Goal: Navigation & Orientation: Understand site structure

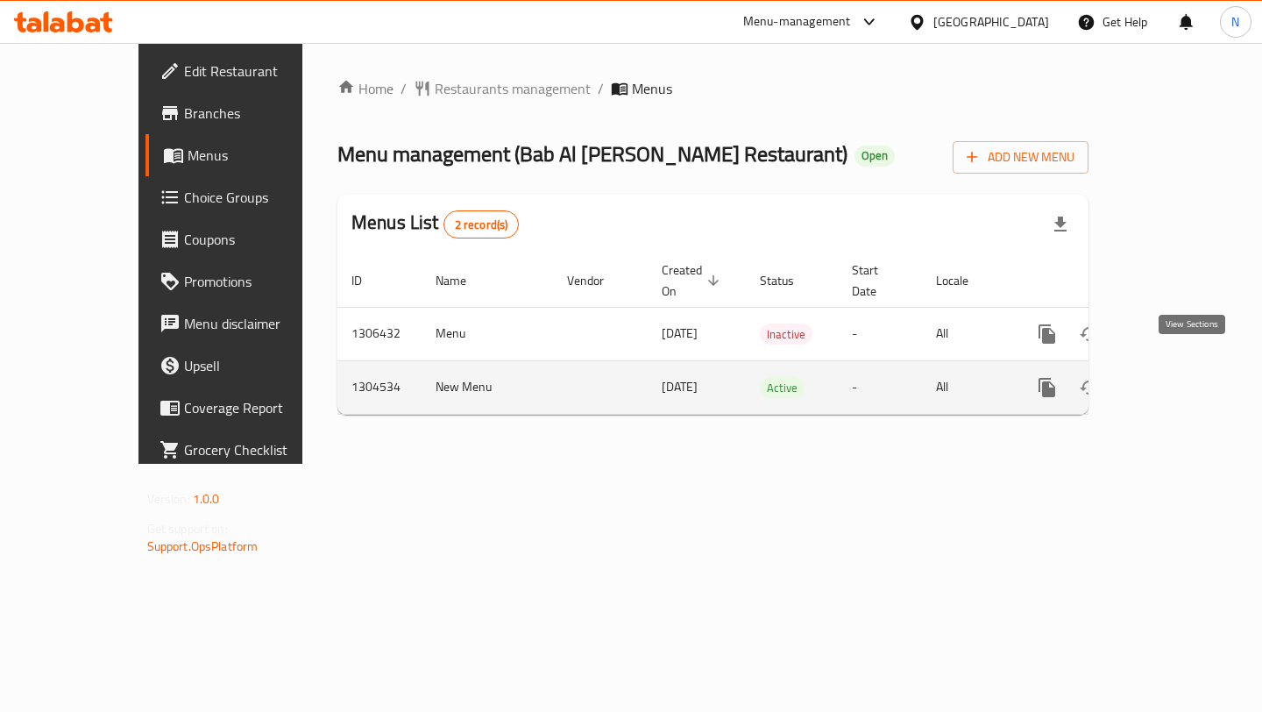
click at [1184, 377] on icon "enhanced table" at bounding box center [1173, 387] width 21 height 21
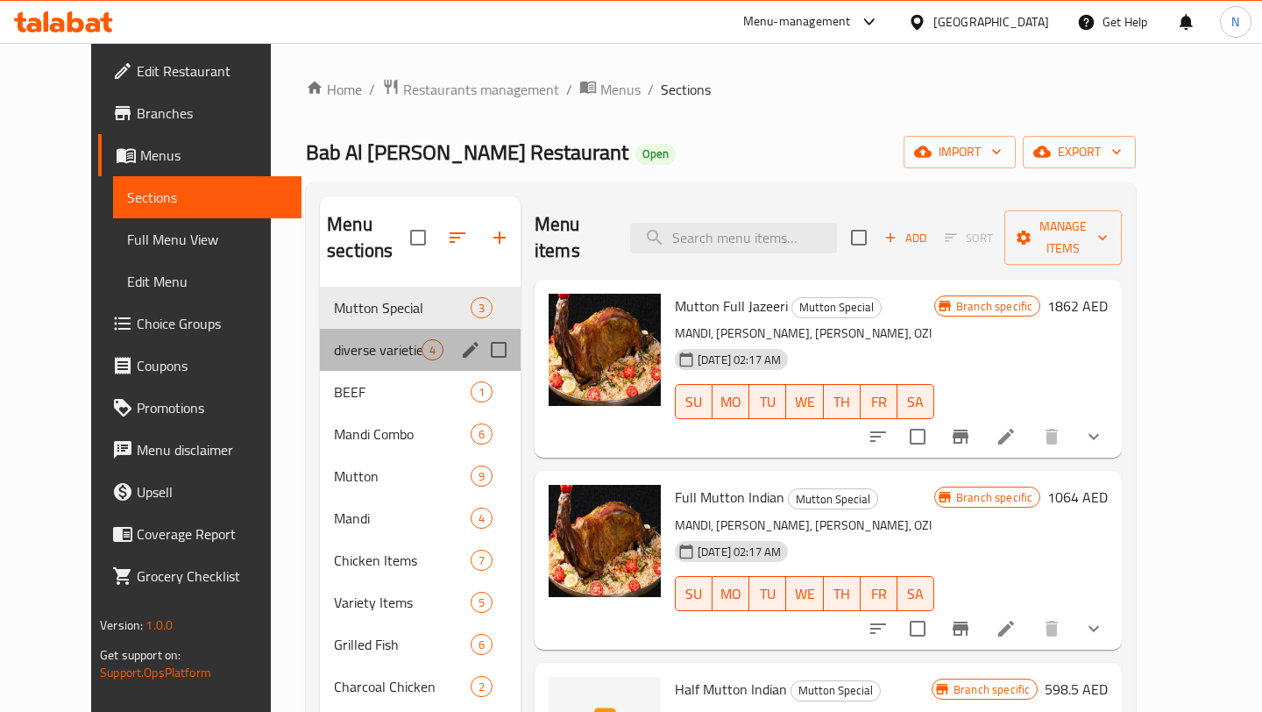
click at [329, 336] on div "diverse varieties 4" at bounding box center [420, 350] width 201 height 42
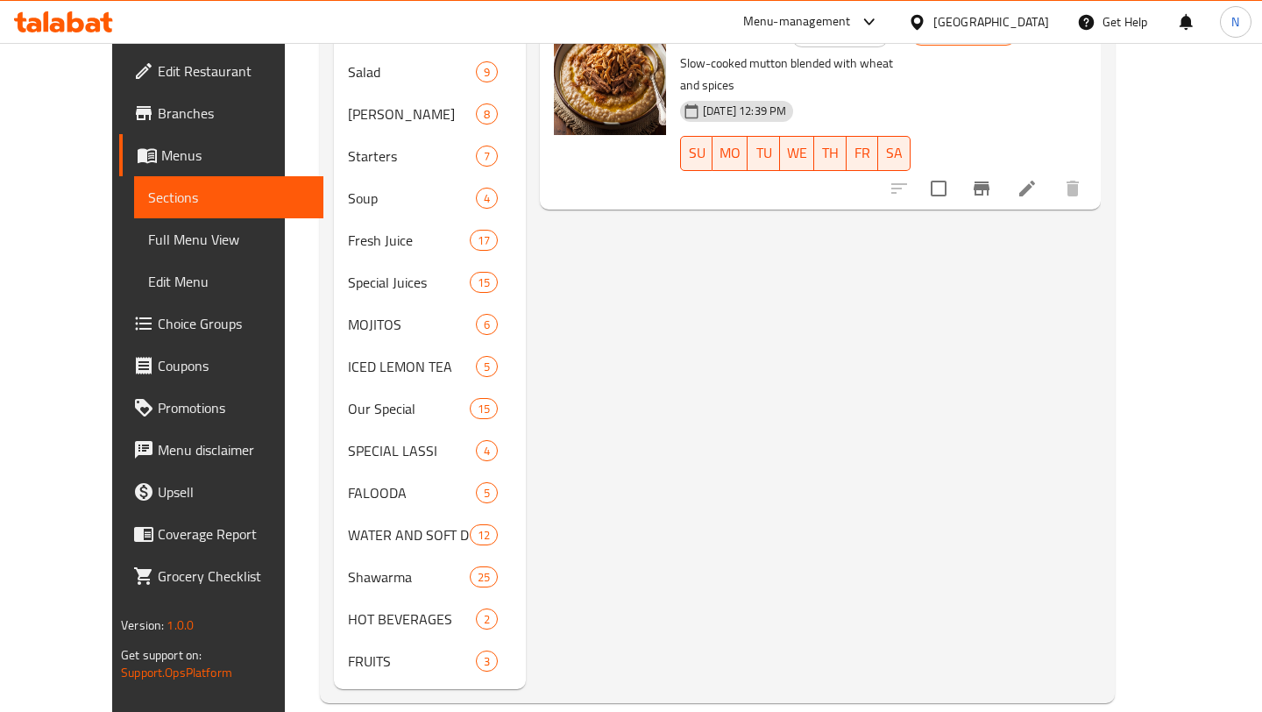
scroll to position [417, 0]
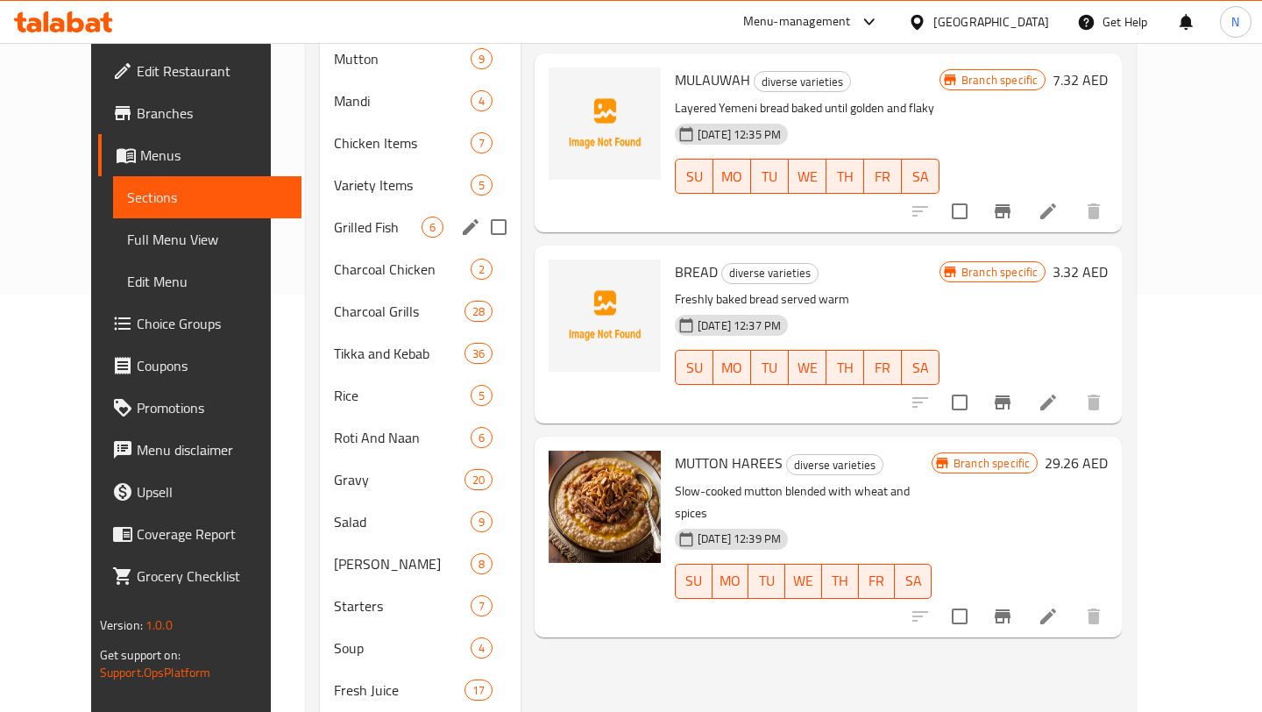
click at [356, 218] on div "Grilled Fish 6" at bounding box center [420, 227] width 201 height 42
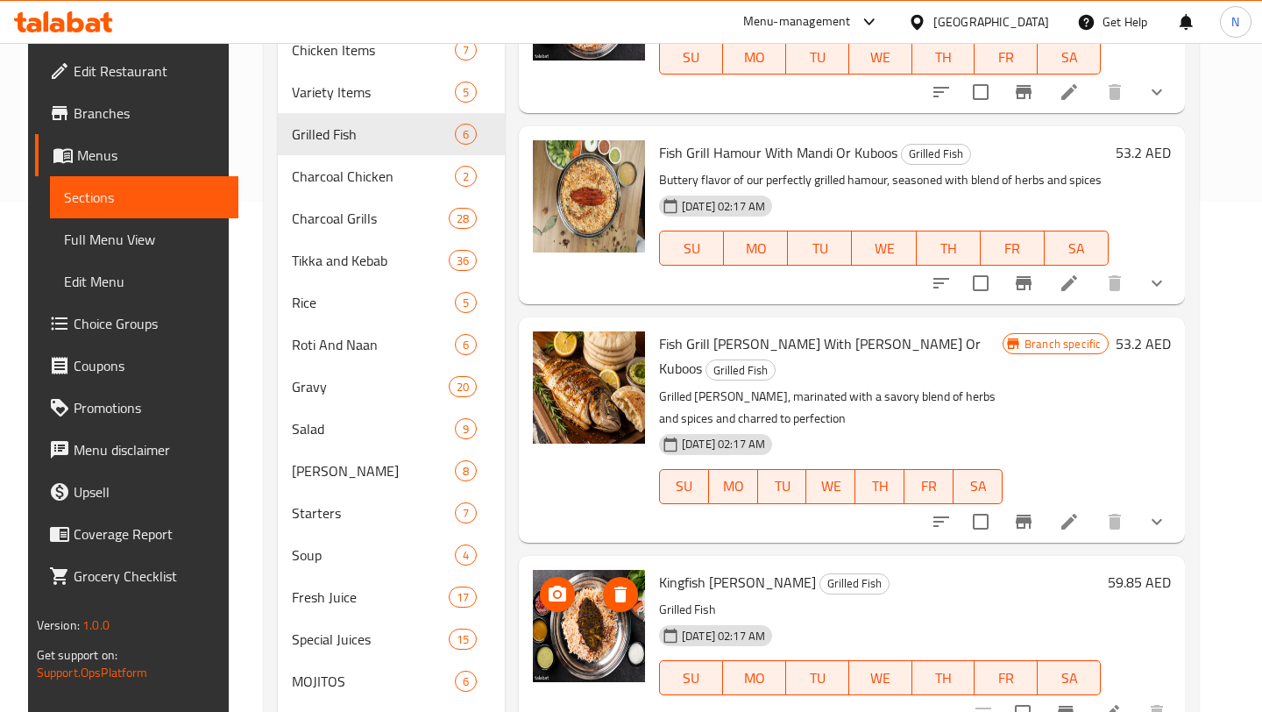
scroll to position [392, 0]
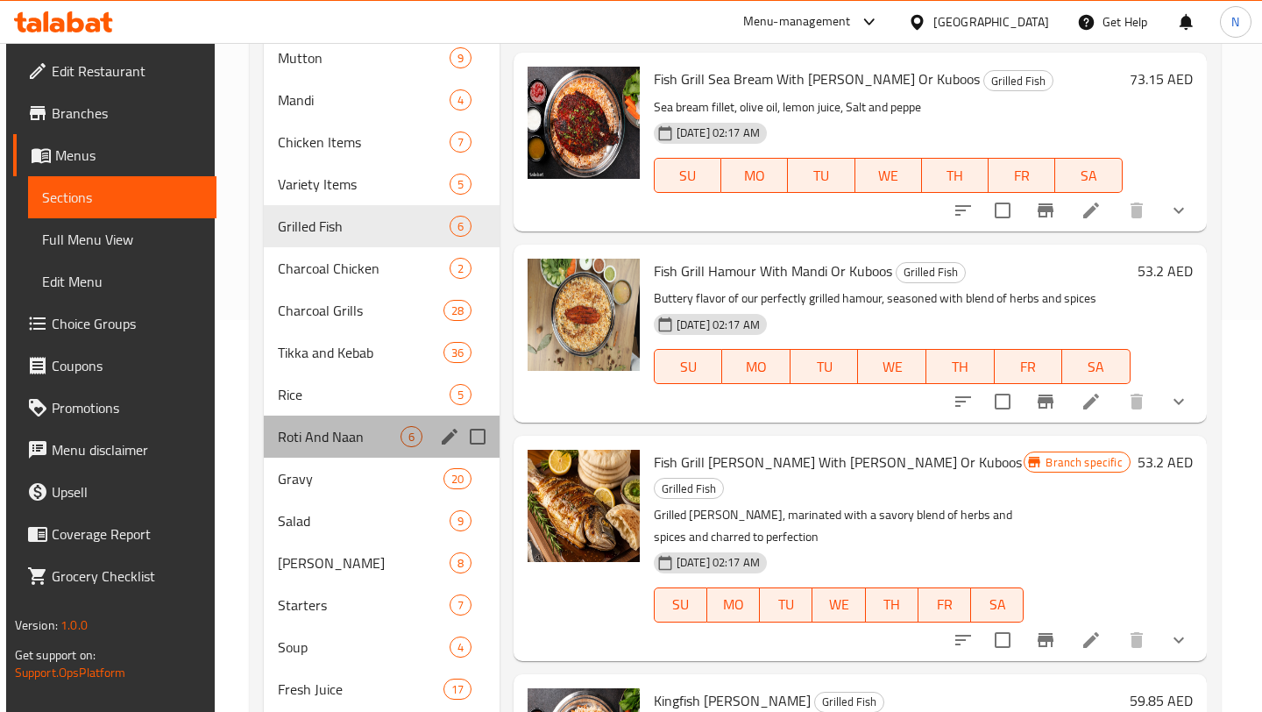
click at [317, 415] on div "Roti And Naan 6" at bounding box center [382, 436] width 236 height 42
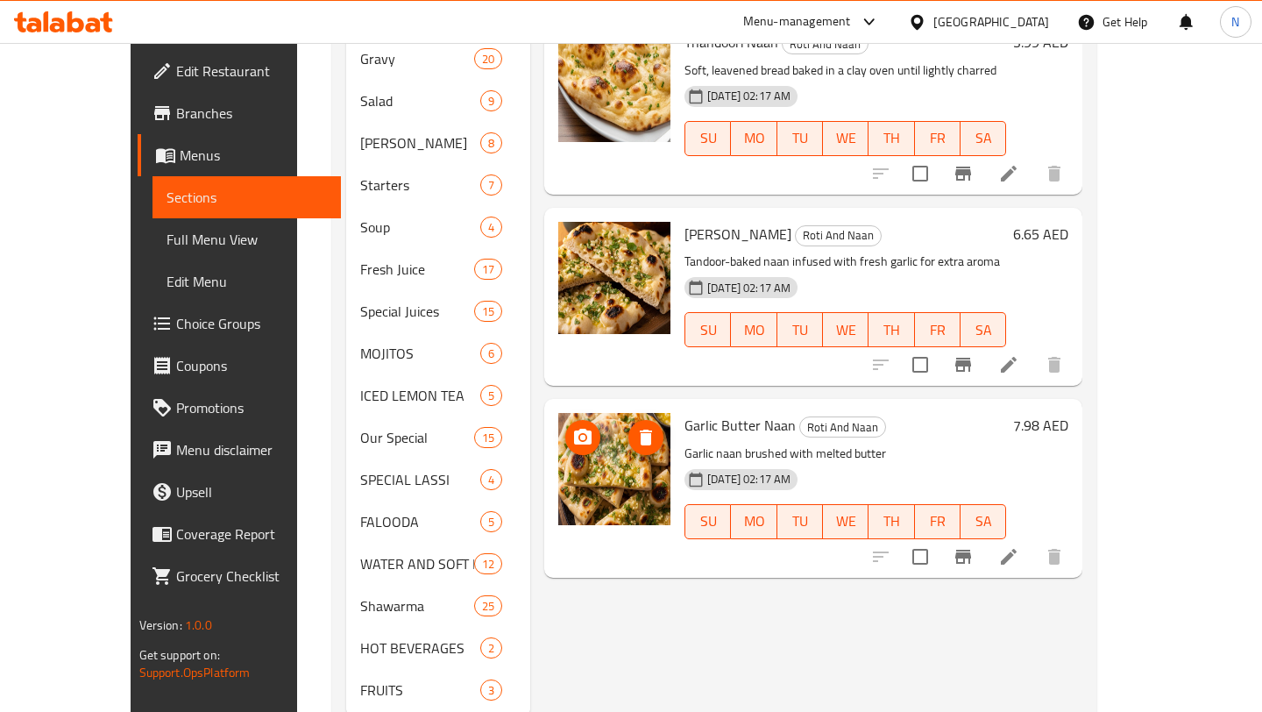
scroll to position [867, 0]
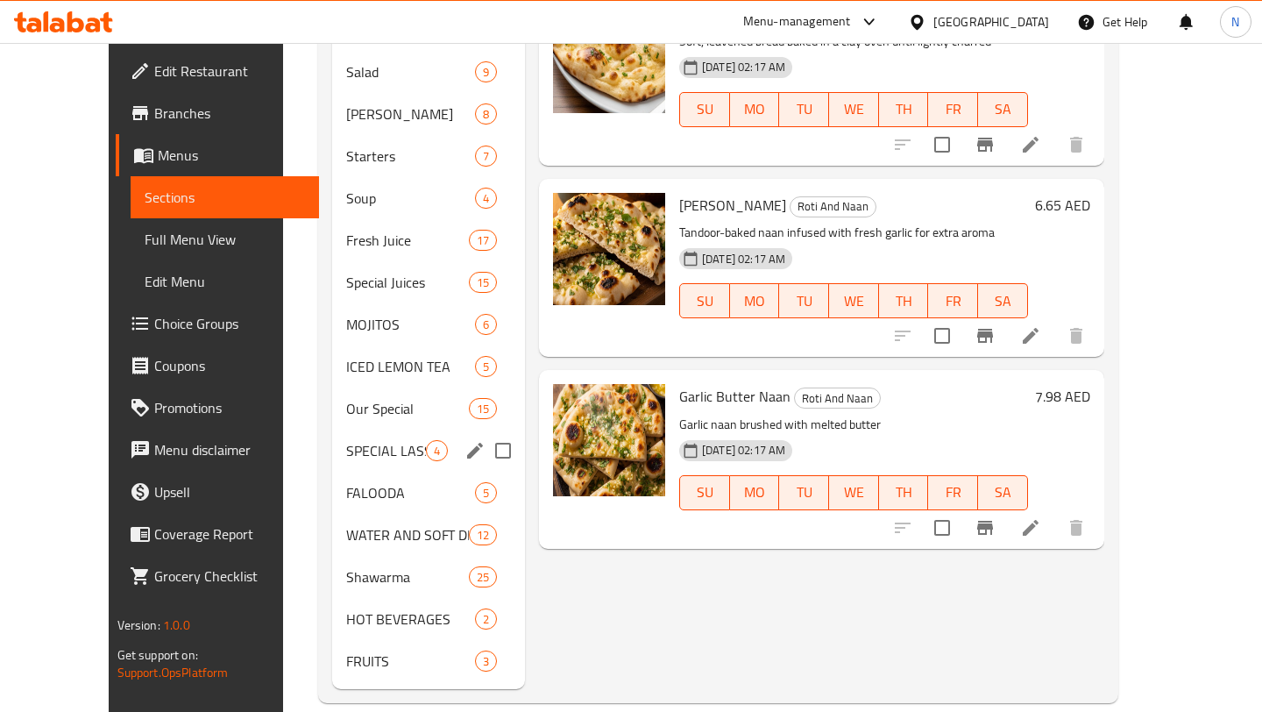
click at [333, 429] on div "SPECIAL LASSI 4" at bounding box center [428, 450] width 193 height 42
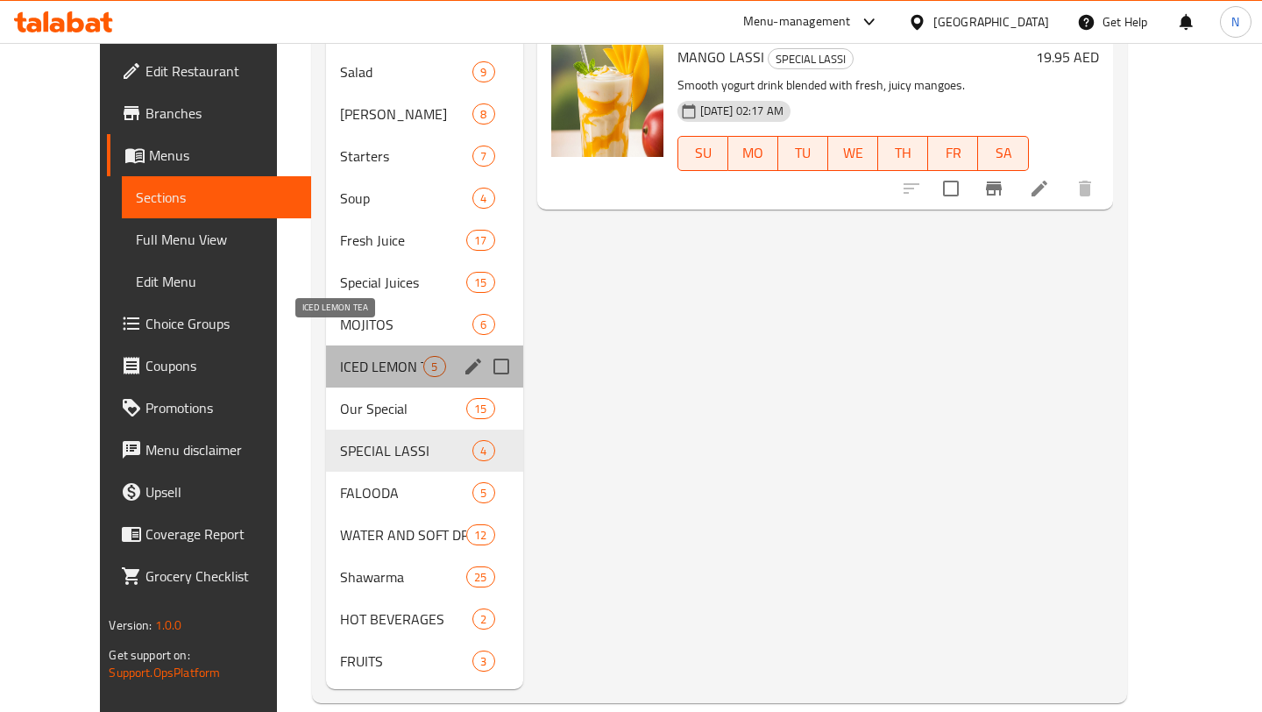
click at [340, 356] on span "ICED LEMON TEA" at bounding box center [381, 366] width 83 height 21
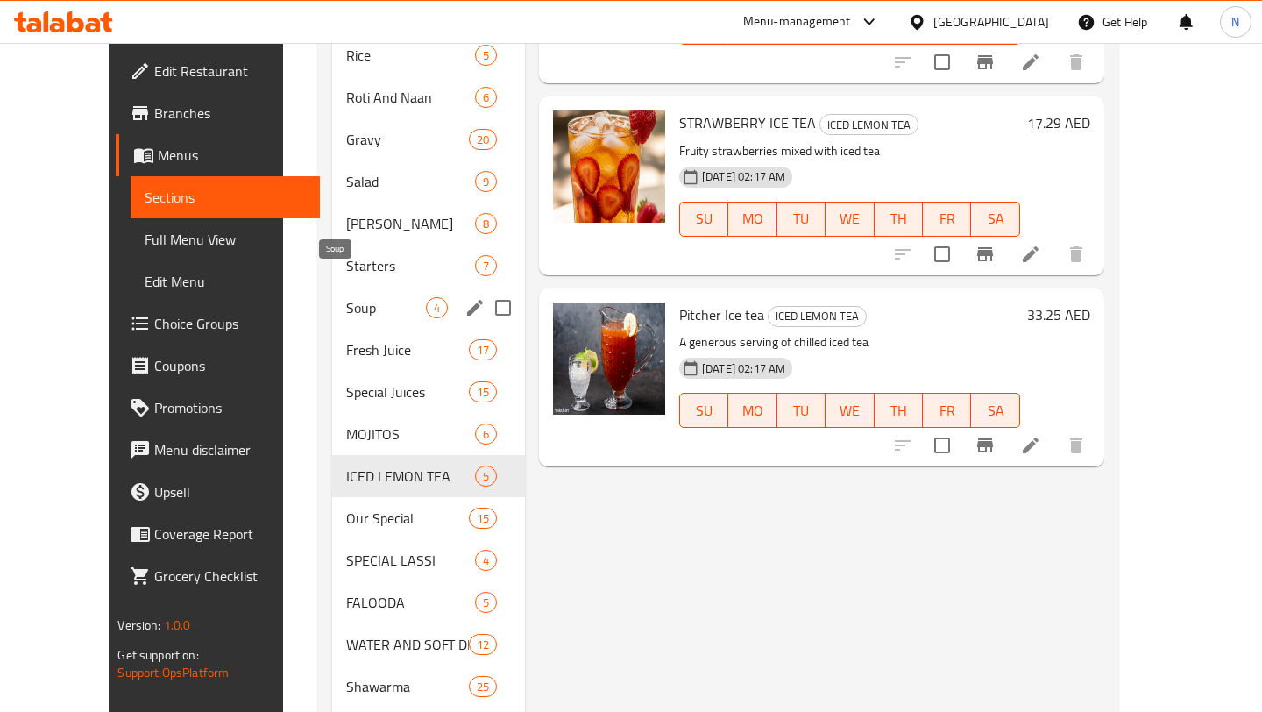
scroll to position [699, 0]
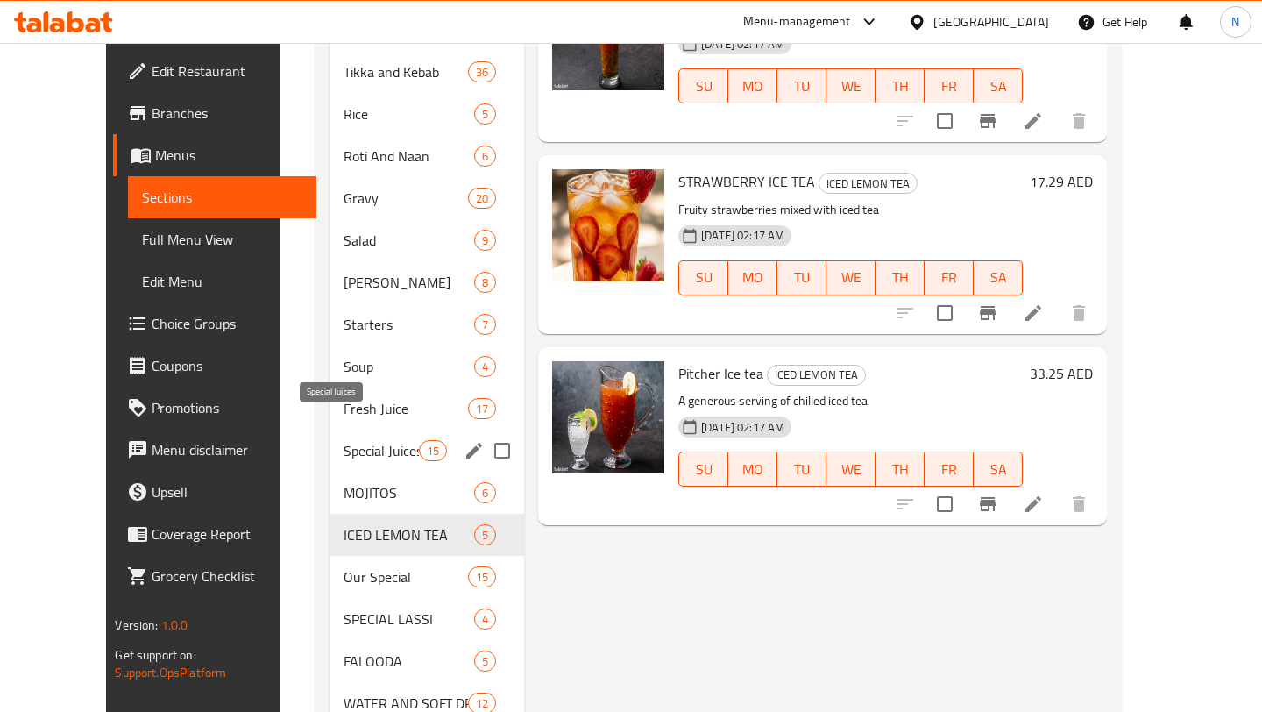
click at [351, 440] on span "Special Juices" at bounding box center [381, 450] width 74 height 21
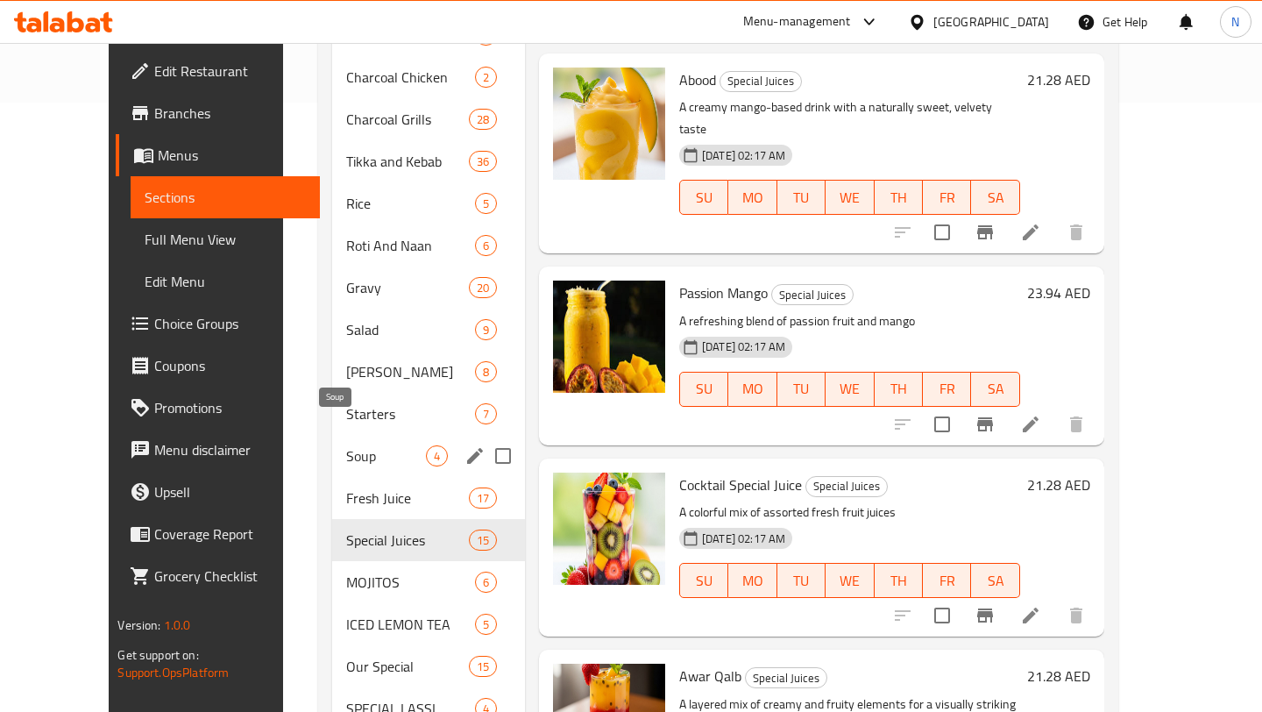
scroll to position [607, 0]
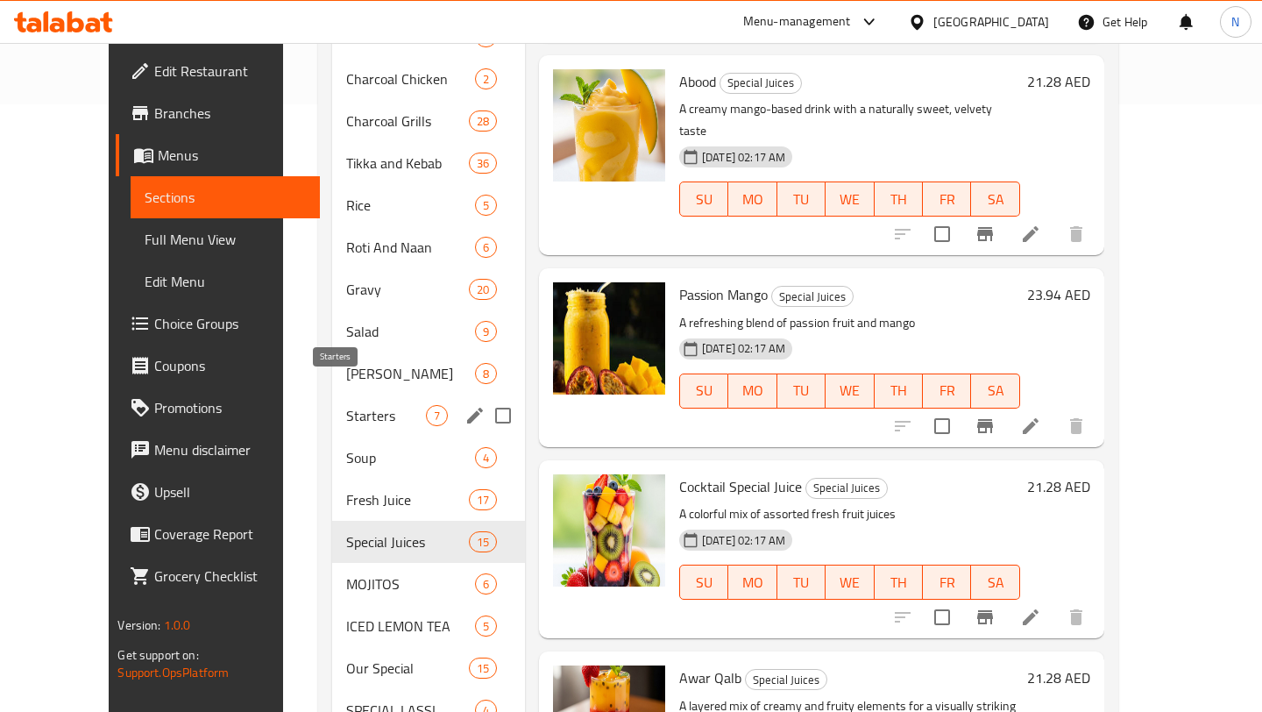
click at [346, 405] on span "Starters" at bounding box center [386, 415] width 80 height 21
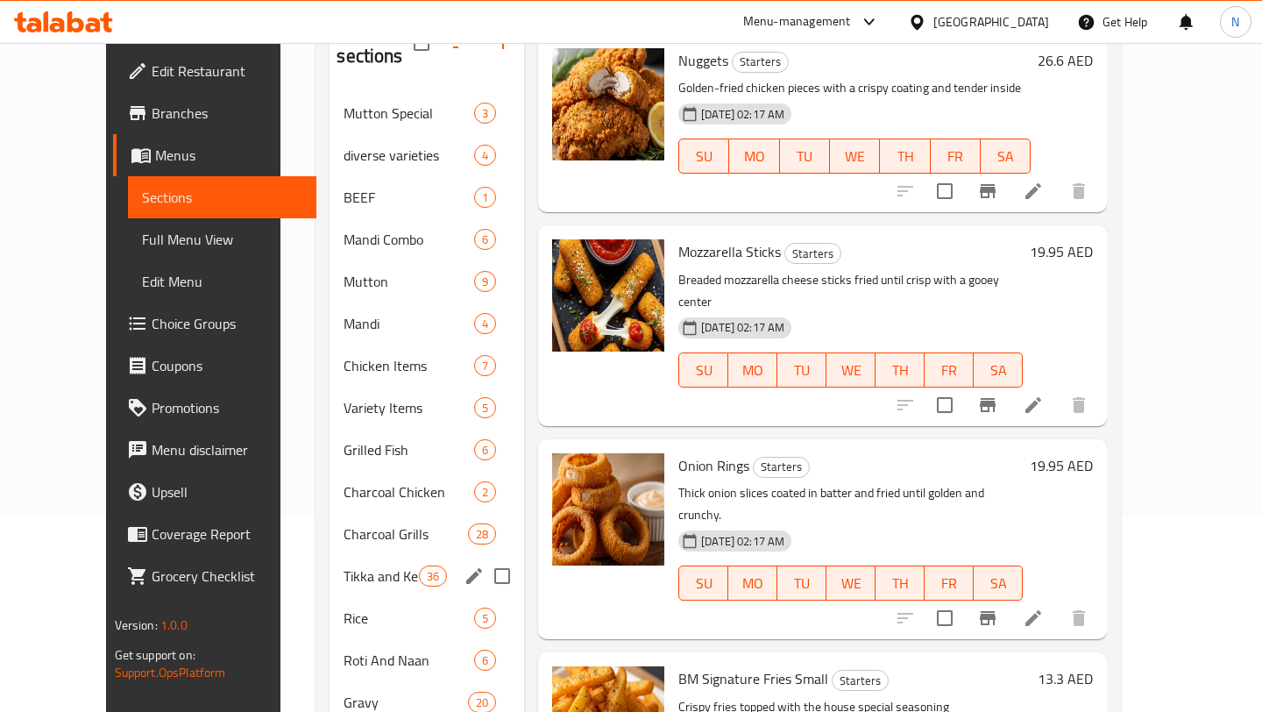
scroll to position [207, 0]
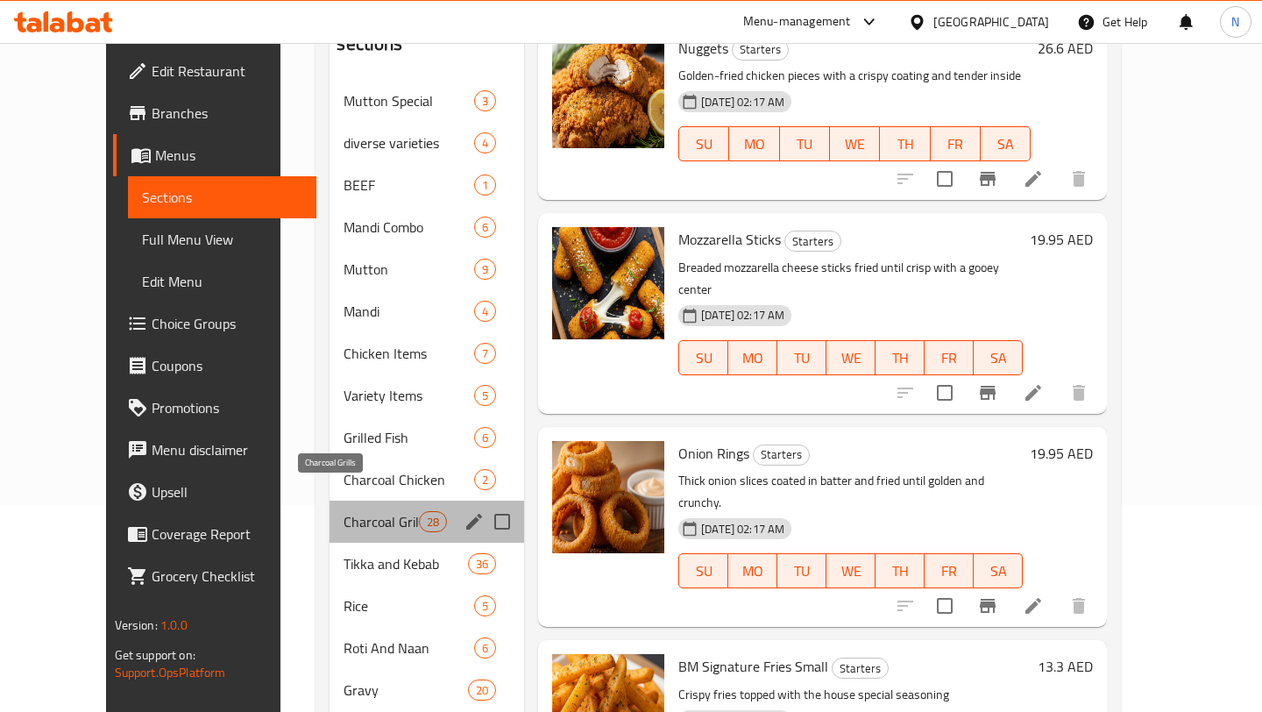
click at [353, 511] on span "Charcoal Grills" at bounding box center [381, 521] width 74 height 21
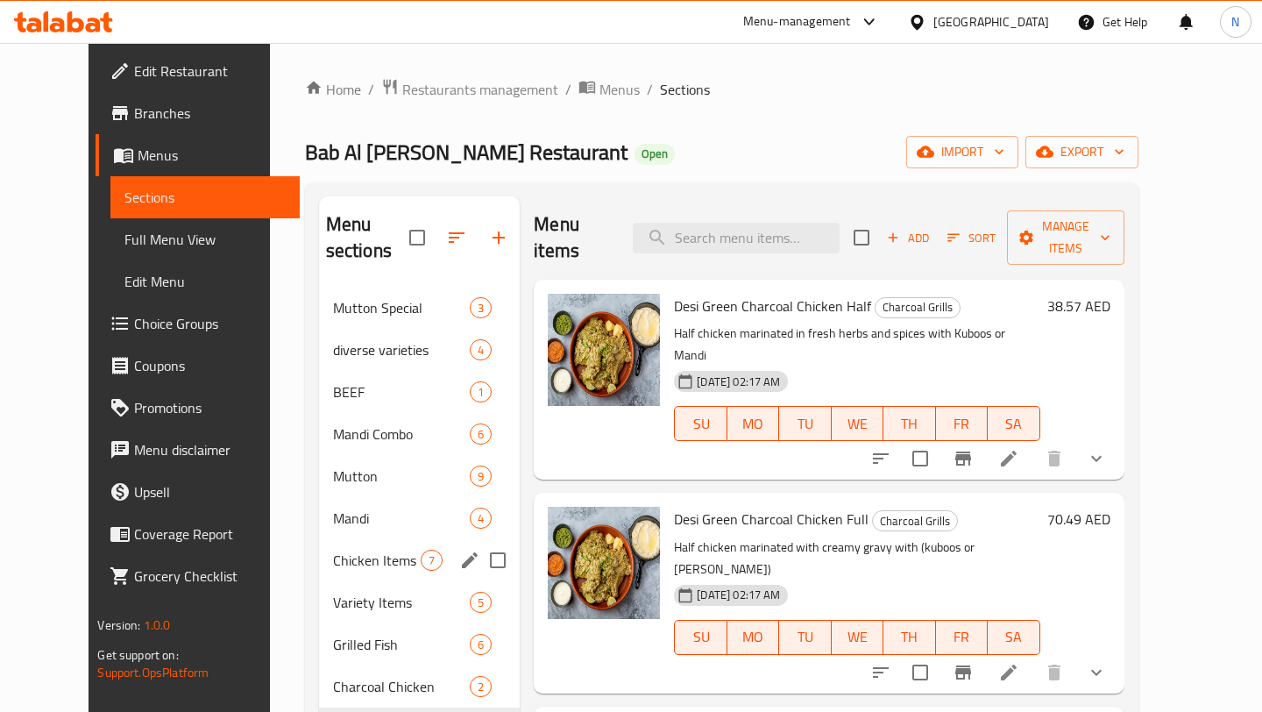
click at [344, 539] on div "Chicken Items 7" at bounding box center [420, 560] width 202 height 42
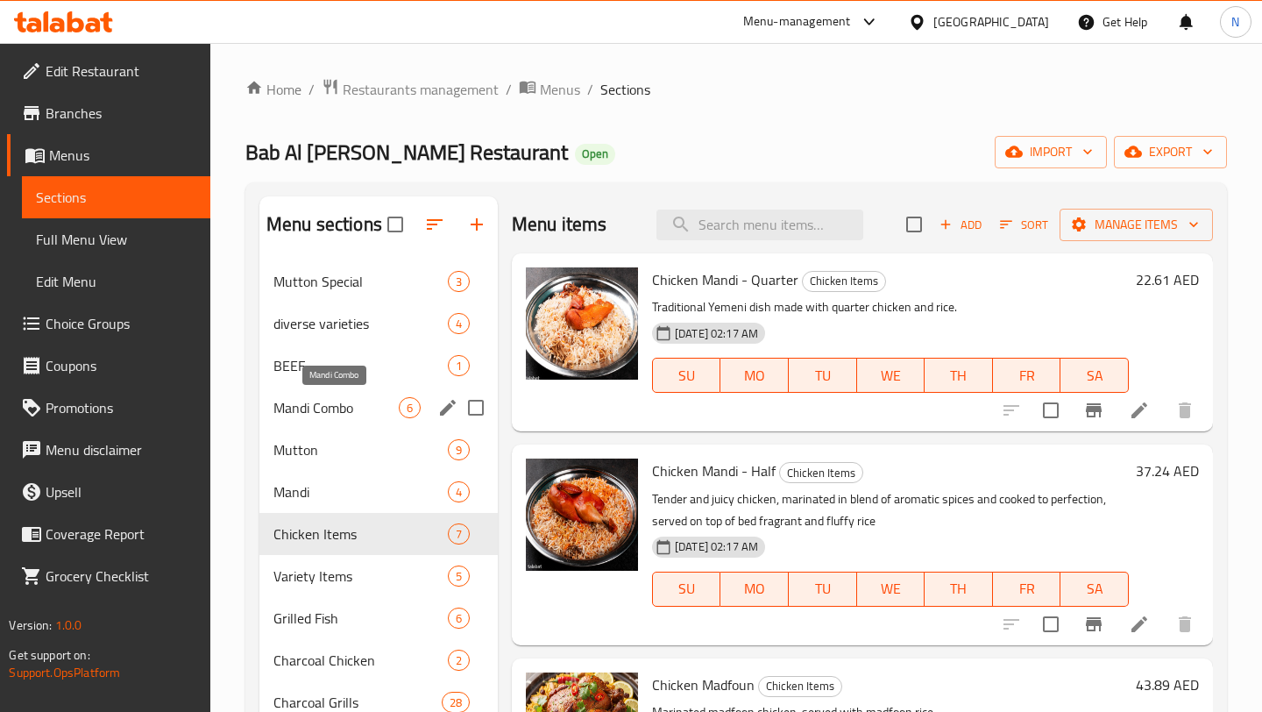
click at [350, 414] on span "Mandi Combo" at bounding box center [335, 407] width 125 height 21
